Goal: Information Seeking & Learning: Understand process/instructions

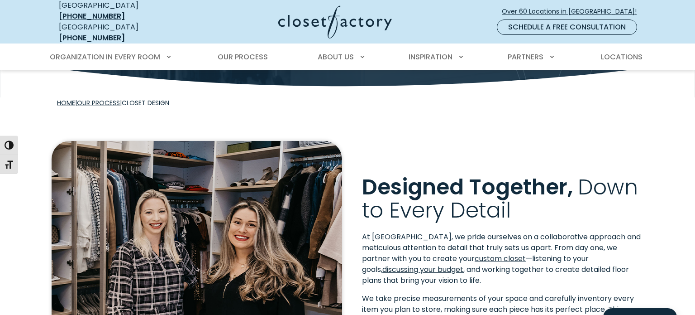
scroll to position [139, 0]
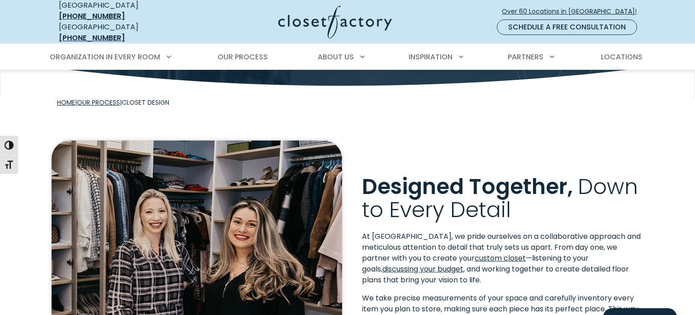
click at [114, 98] on link "Our Process" at bounding box center [98, 102] width 43 height 9
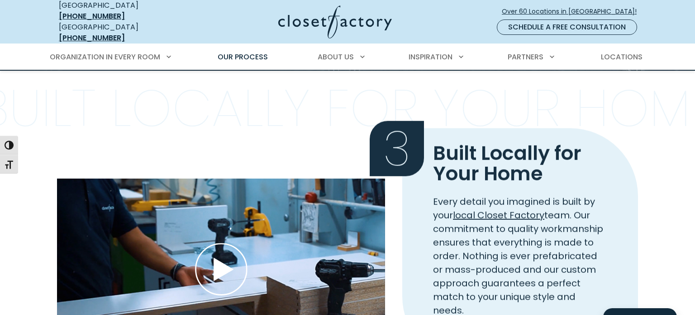
scroll to position [907, 0]
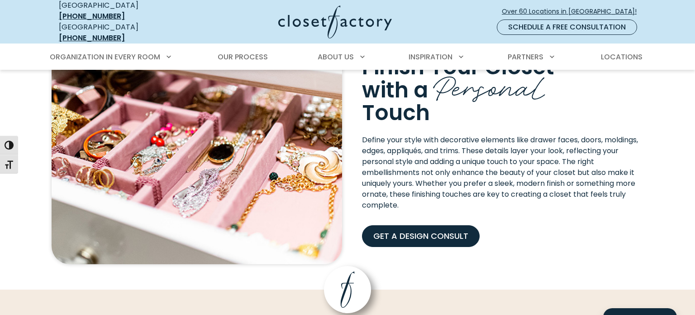
scroll to position [945, 0]
